Goal: Transaction & Acquisition: Register for event/course

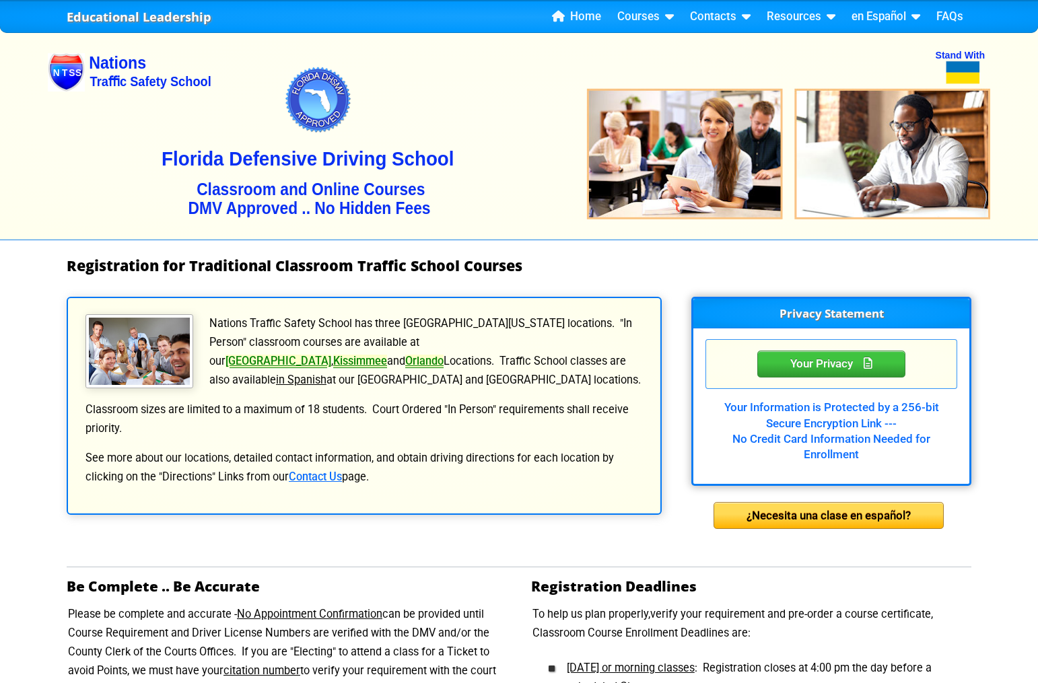
scroll to position [861, 0]
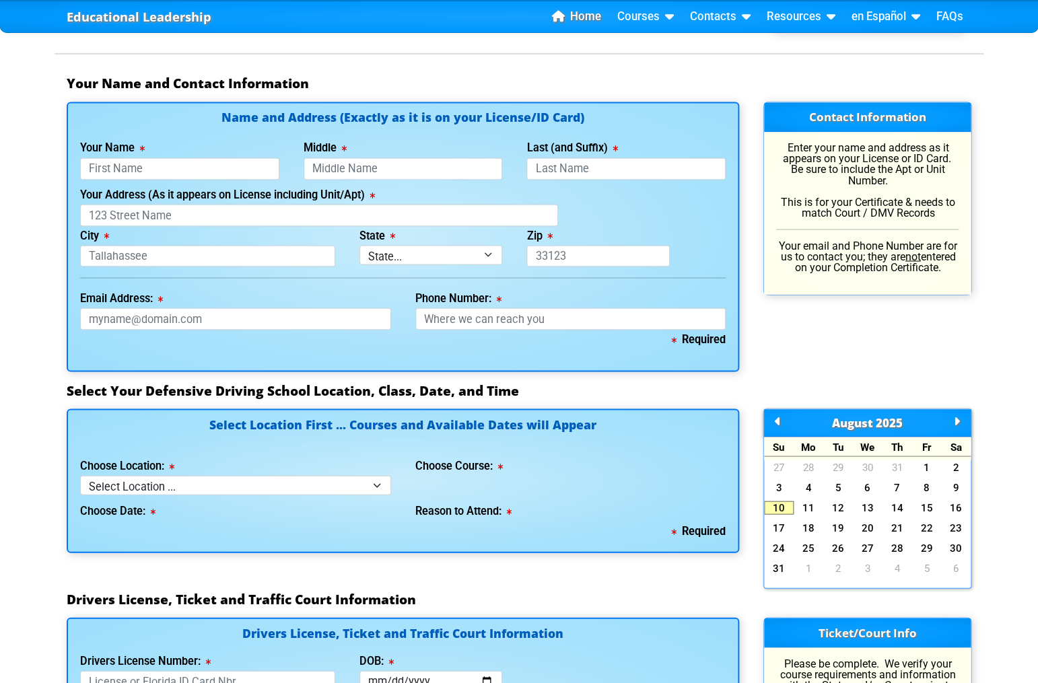
click at [591, 23] on link "Home" at bounding box center [577, 17] width 60 height 20
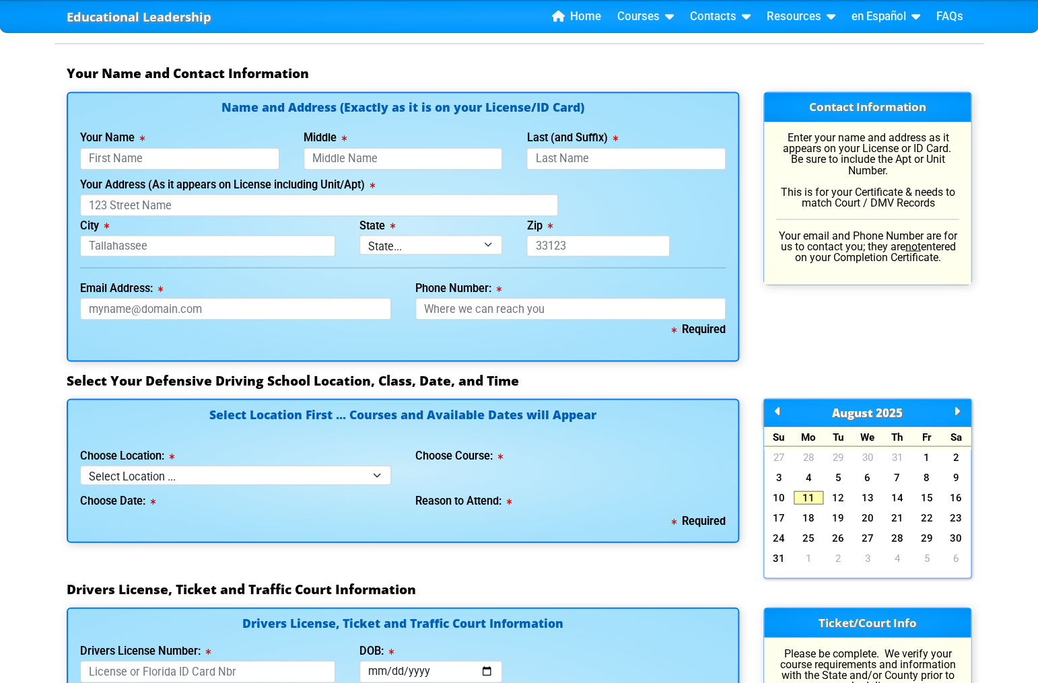
scroll to position [924, 0]
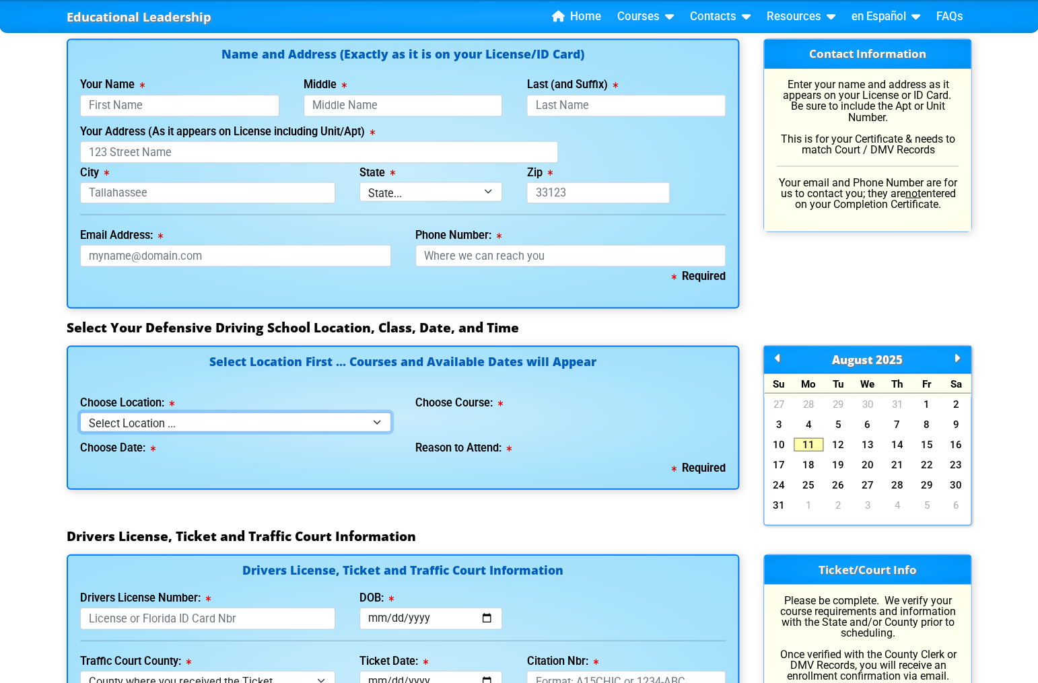
select select "3"
click option "Orlando" at bounding box center [0, 0] width 0 height 0
select select "4"
click option "8 Hour Aggressive Driver Class" at bounding box center [0, 0] width 0 height 0
select select
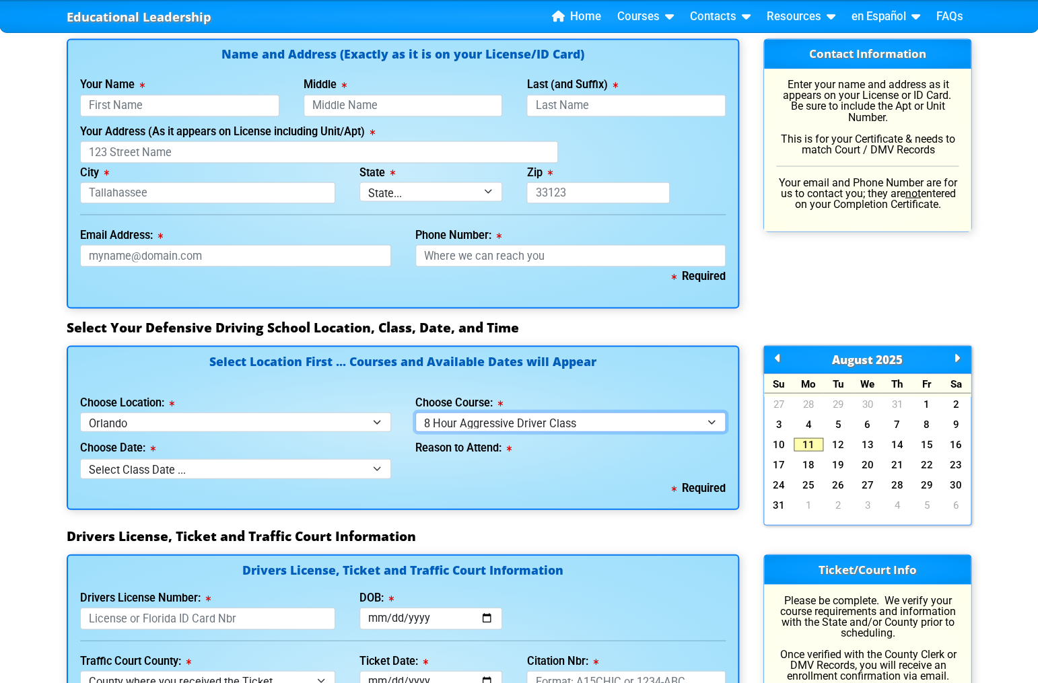
select select "2"
click option "4 Hour Under 25 Class (STOP or Youthful Offender)" at bounding box center [0, 0] width 0 height 0
select select
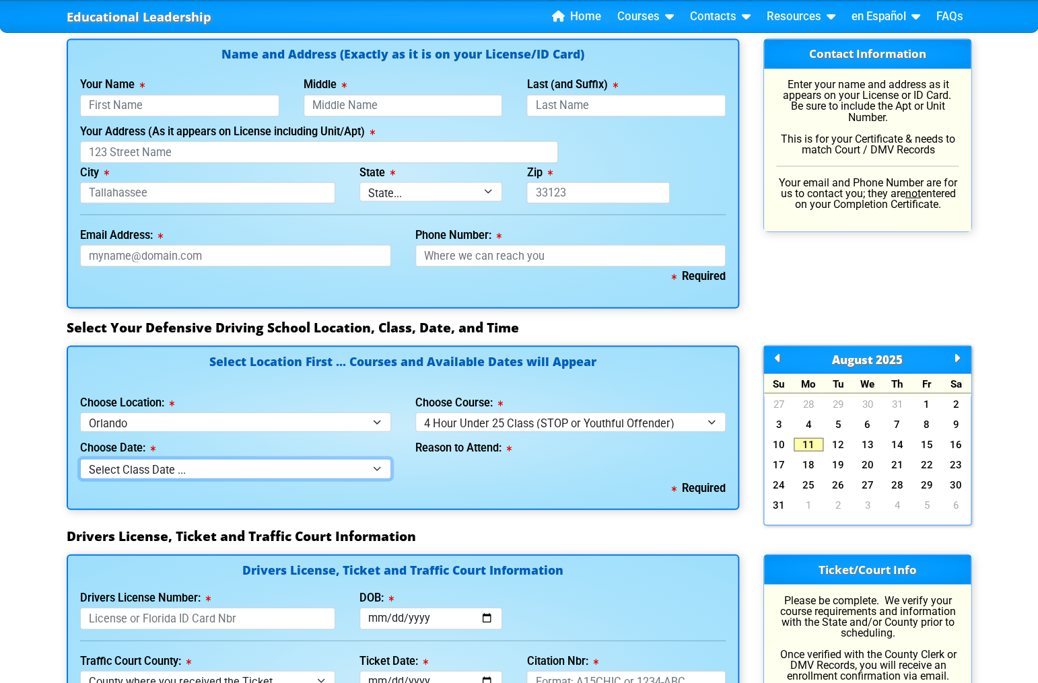
click option "Select Class Date ..." at bounding box center [0, 0] width 0 height 0
click at [532, 337] on div "Select Your Defensive Driving School Location, Class, Date, and Time" at bounding box center [519, 332] width 929 height 26
